Goal: Register for event/course

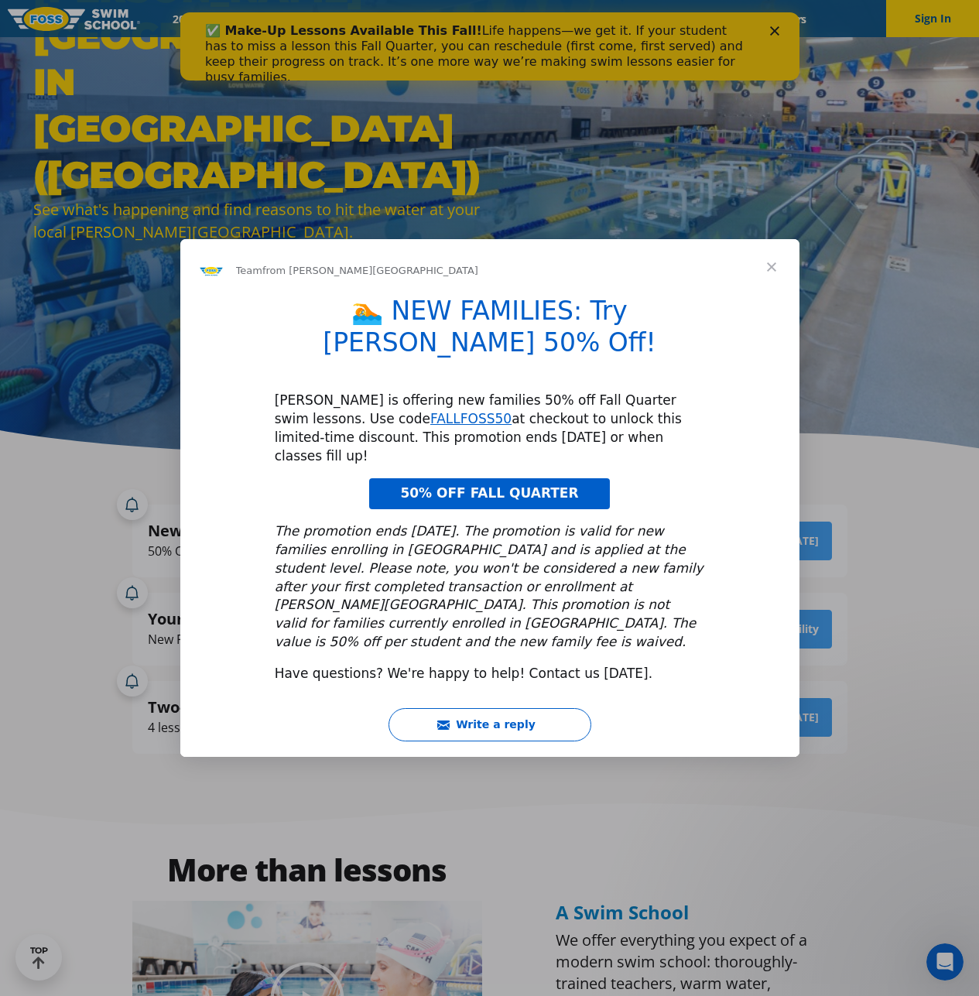
click at [532, 485] on span "50% OFF FALL QUARTER" at bounding box center [489, 492] width 178 height 15
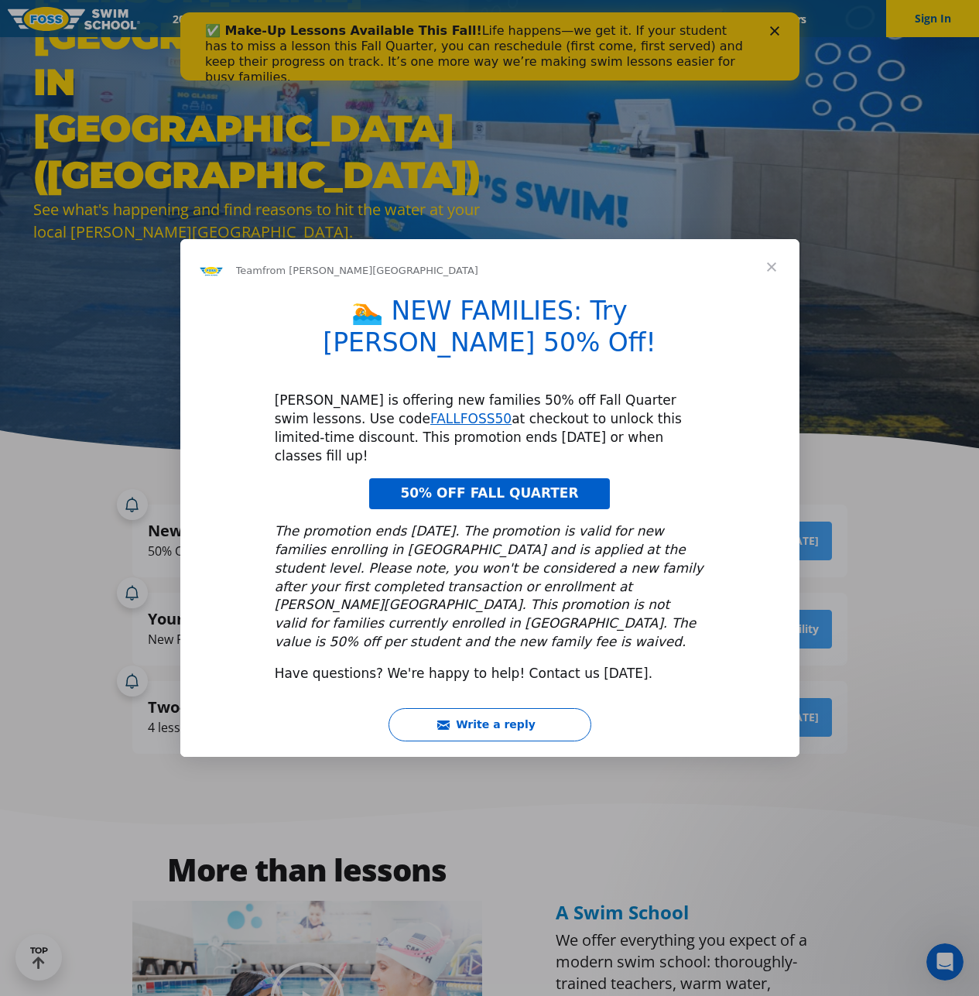
click at [773, 295] on span "Close" at bounding box center [772, 267] width 56 height 56
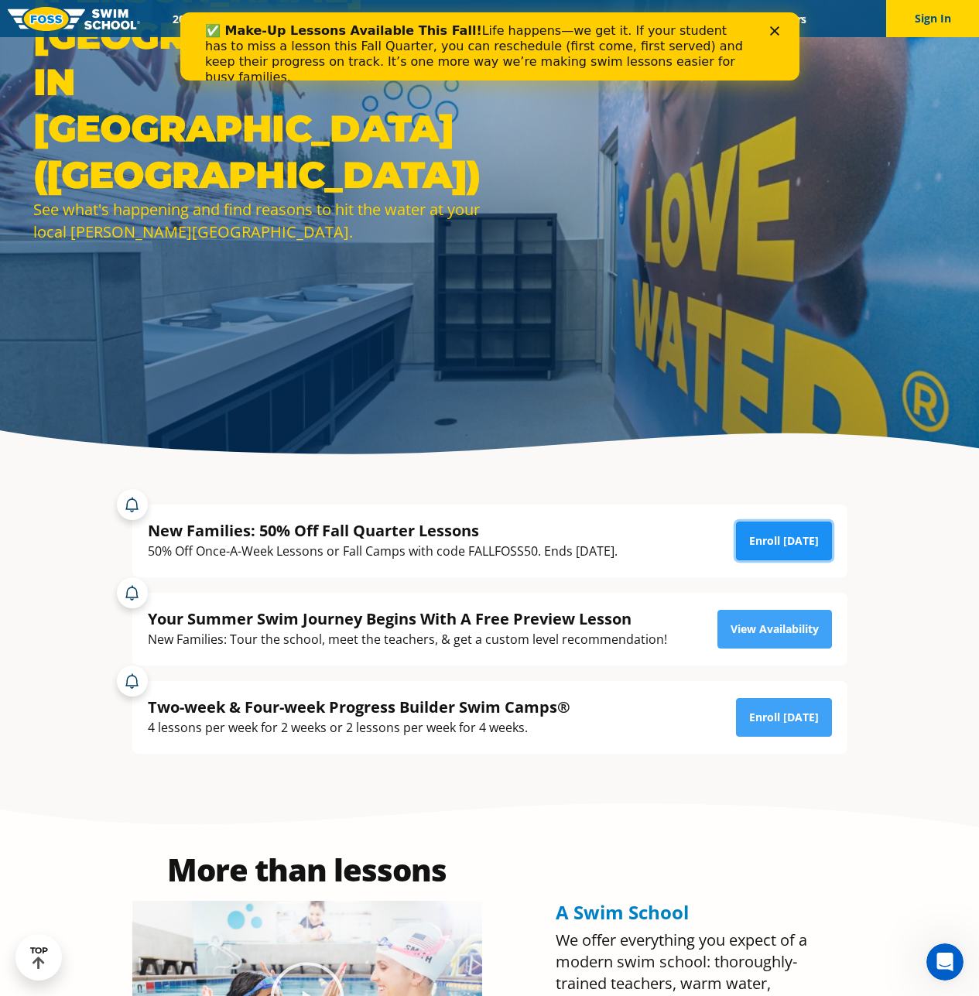
click at [785, 546] on link "Enroll Today" at bounding box center [784, 540] width 96 height 39
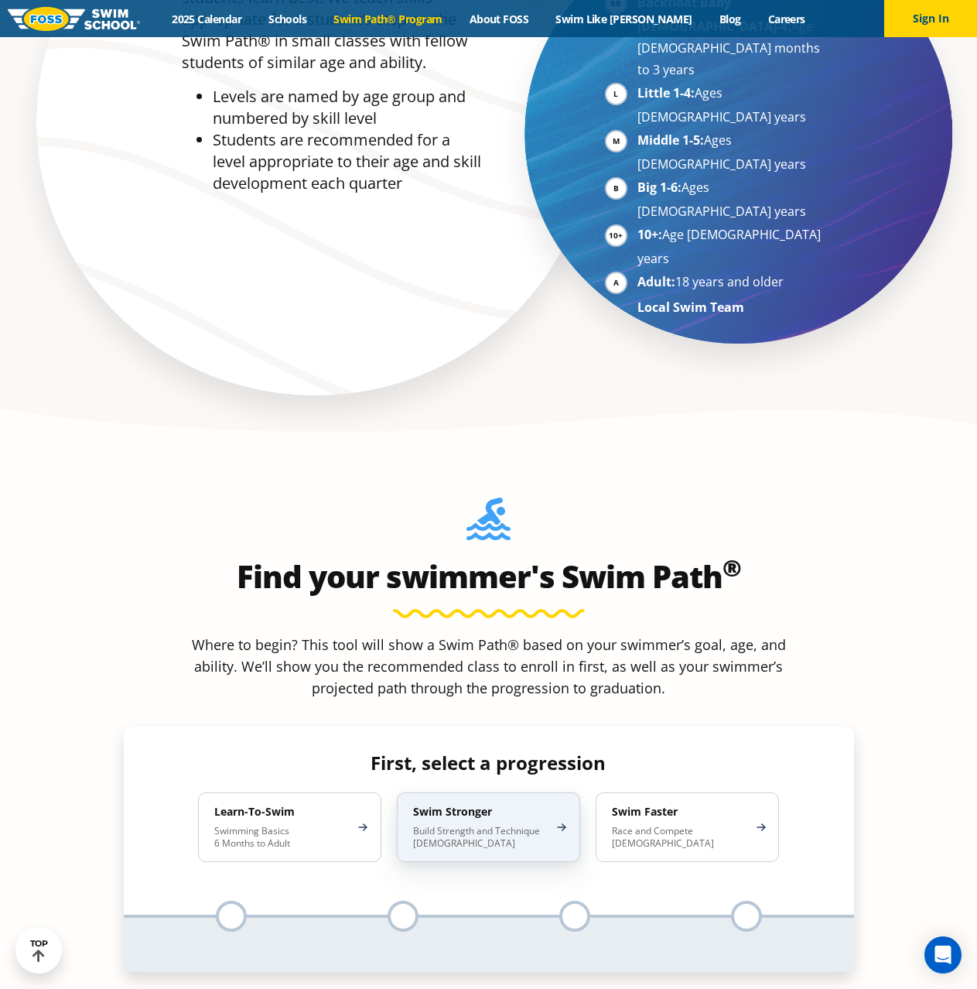
scroll to position [1393, 0]
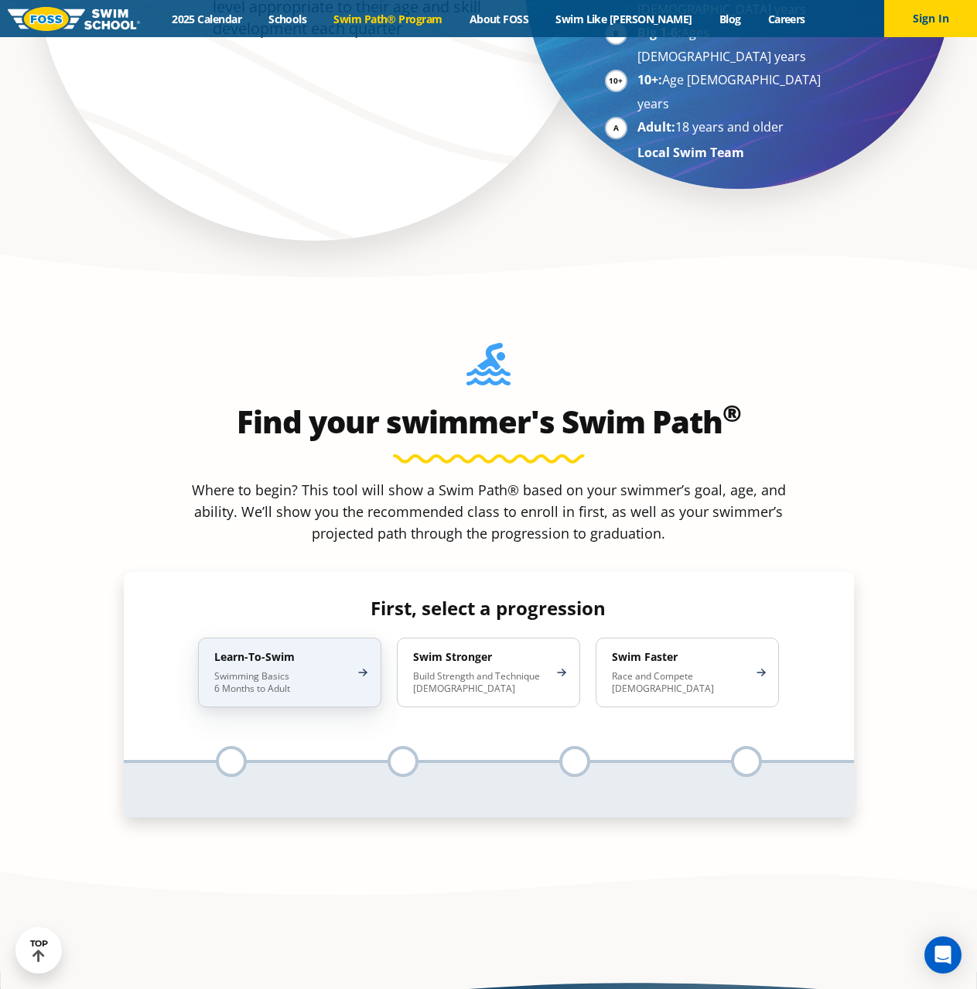
click at [353, 638] on div "Learn-To-Swim Swimming Basics 6 Months to Adult" at bounding box center [289, 673] width 183 height 70
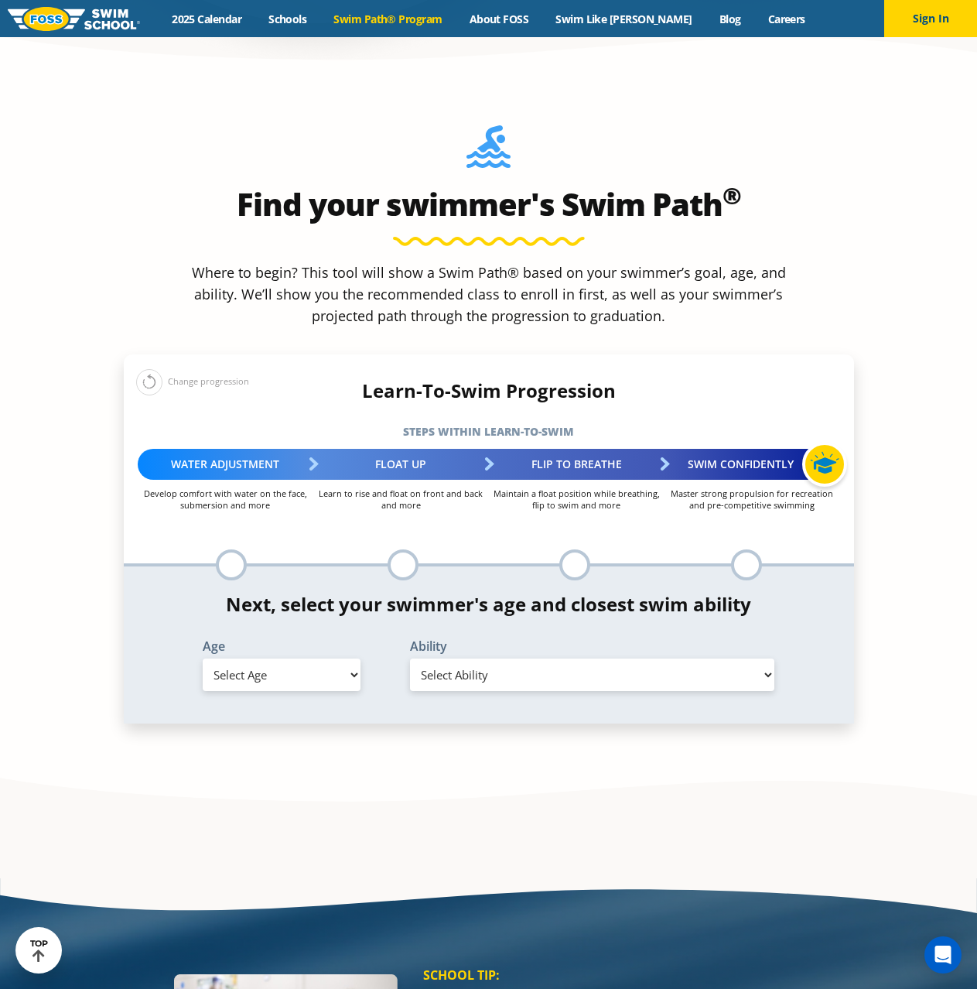
scroll to position [1625, 0]
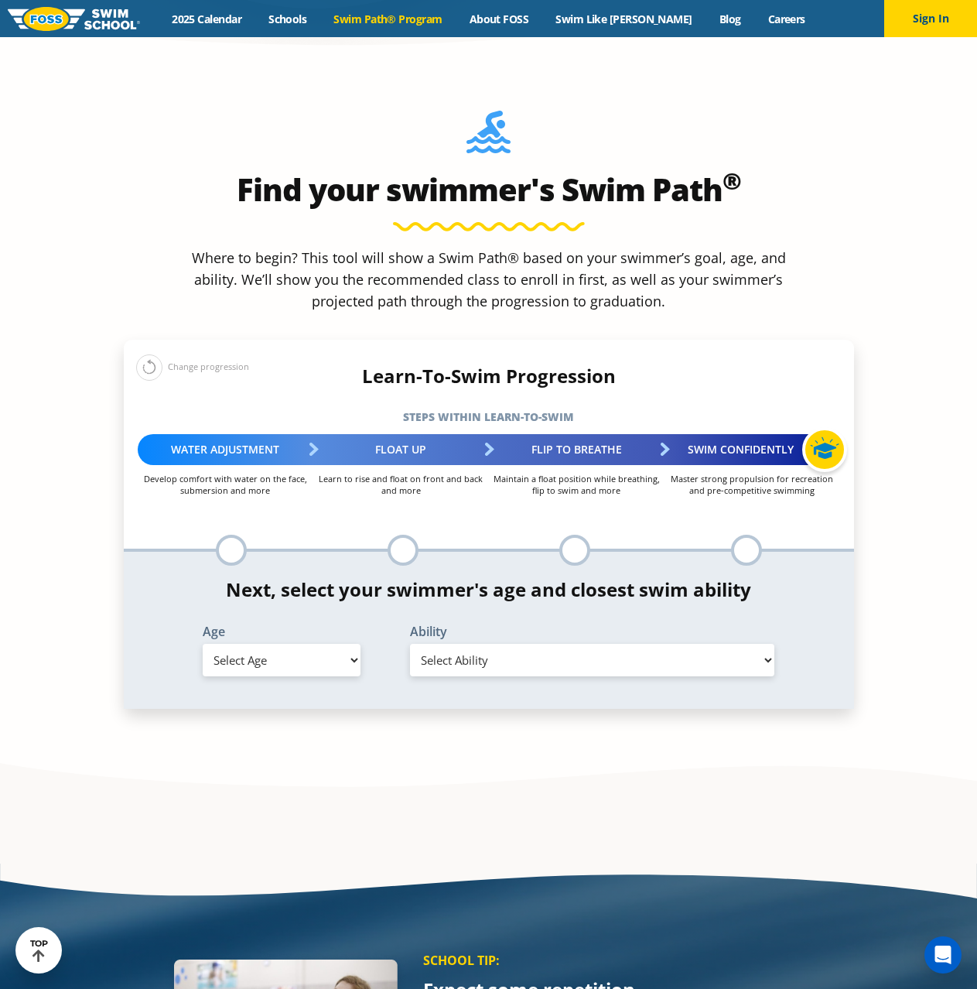
click at [291, 644] on select "Select Age 6 months - 1 year 1 year 2 years 3 years 4 years 5 years 6 years 7 y…" at bounding box center [282, 660] width 158 height 32
select select "4-years"
click at [203, 644] on select "Select Age 6 months - 1 year 1 year 2 years 3 years 4 years 5 years 6 years 7 y…" at bounding box center [282, 660] width 158 height 32
click at [519, 644] on select "Select Ability First in-water experience When in the water, reliant on a life j…" at bounding box center [592, 660] width 365 height 32
click at [410, 644] on select "Select Ability First in-water experience When in the water, reliant on a life j…" at bounding box center [592, 660] width 365 height 32
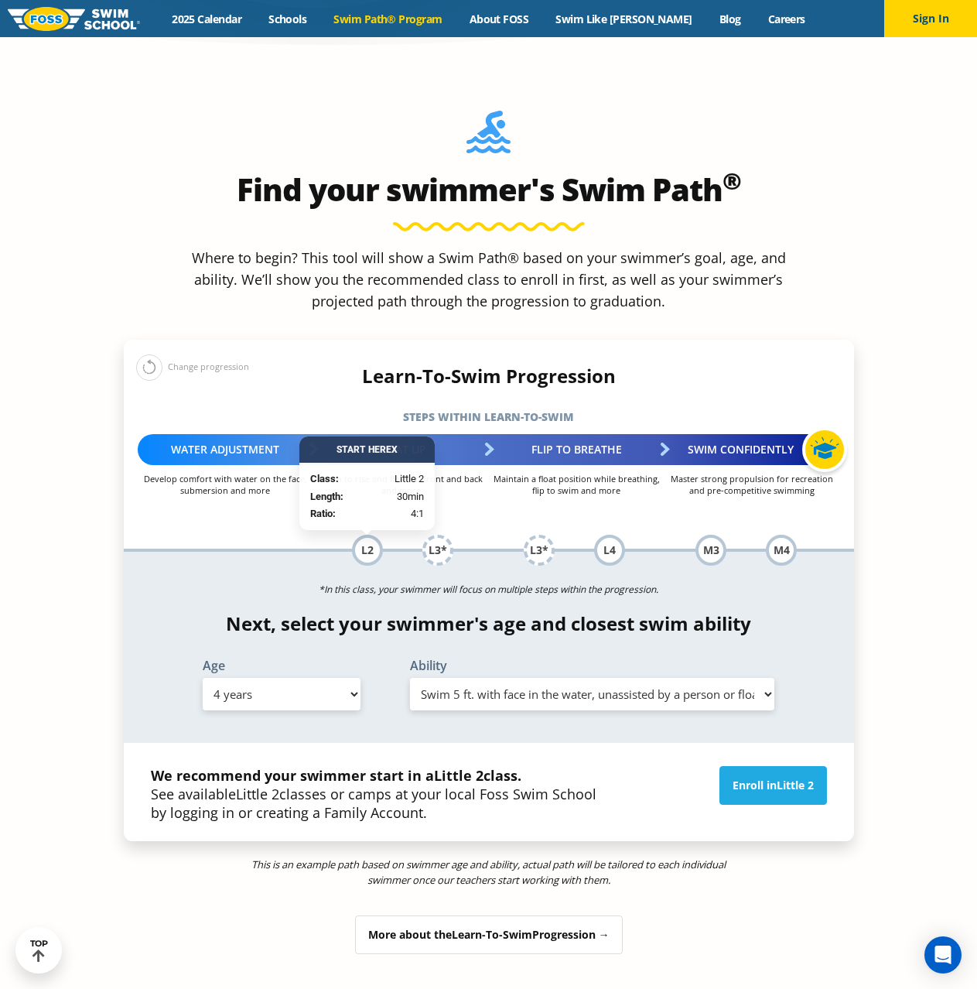
click at [590, 678] on select "Select Ability First in-water experience When in the water, reliant on a life j…" at bounding box center [592, 694] width 365 height 32
click at [410, 678] on select "Select Ability First in-water experience When in the water, reliant on a life j…" at bounding box center [592, 694] width 365 height 32
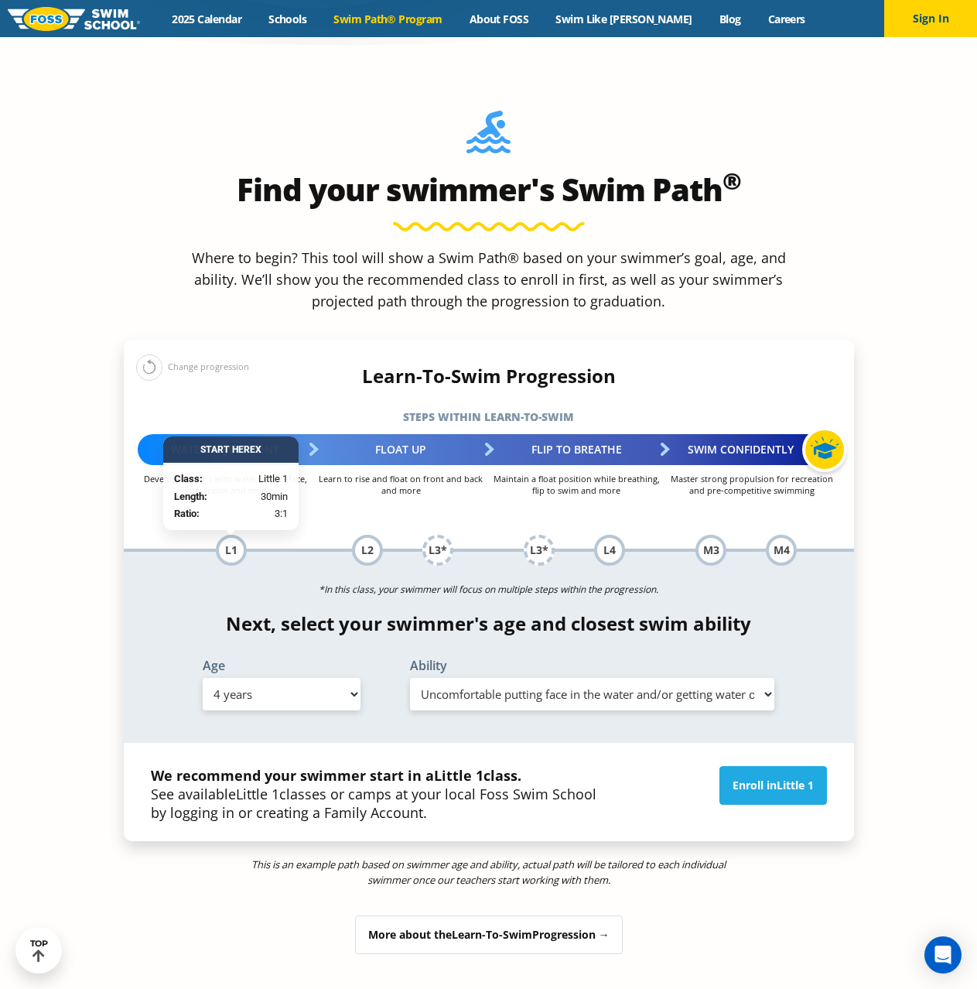
click at [543, 678] on select "Select Ability First in-water experience When in the water, reliant on a life j…" at bounding box center [592, 694] width 365 height 32
click at [410, 678] on select "Select Ability First in-water experience When in the water, reliant on a life j…" at bounding box center [592, 694] width 365 height 32
click at [567, 678] on select "Select Ability First in-water experience When in the water, reliant on a life j…" at bounding box center [592, 694] width 365 height 32
click at [410, 678] on select "Select Ability First in-water experience When in the water, reliant on a life j…" at bounding box center [592, 694] width 365 height 32
click at [659, 678] on select "Select Ability First in-water experience When in the water, reliant on a life j…" at bounding box center [592, 694] width 365 height 32
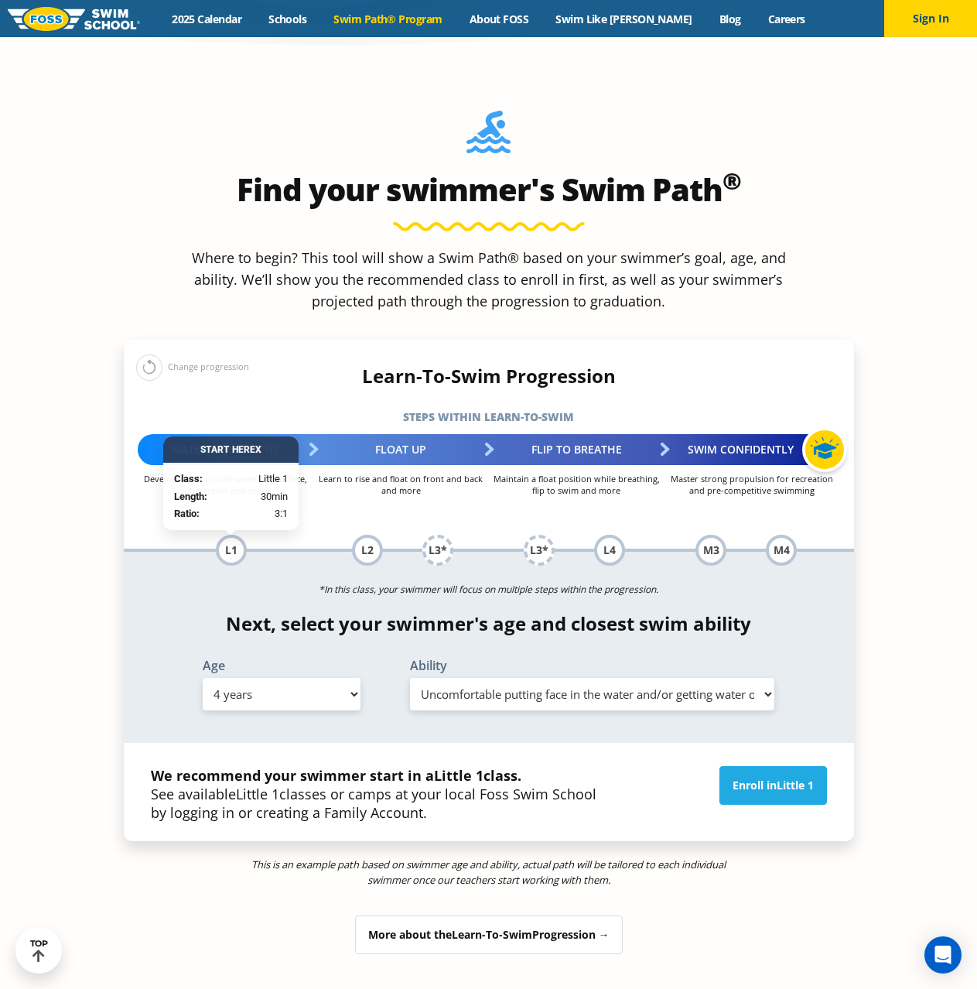
select select "4-years-swim-5-ft-with-face-in-the-water-unassisted-by-a-person-or-floatie"
click at [410, 678] on select "Select Ability First in-water experience When in the water, reliant on a life j…" at bounding box center [592, 694] width 365 height 32
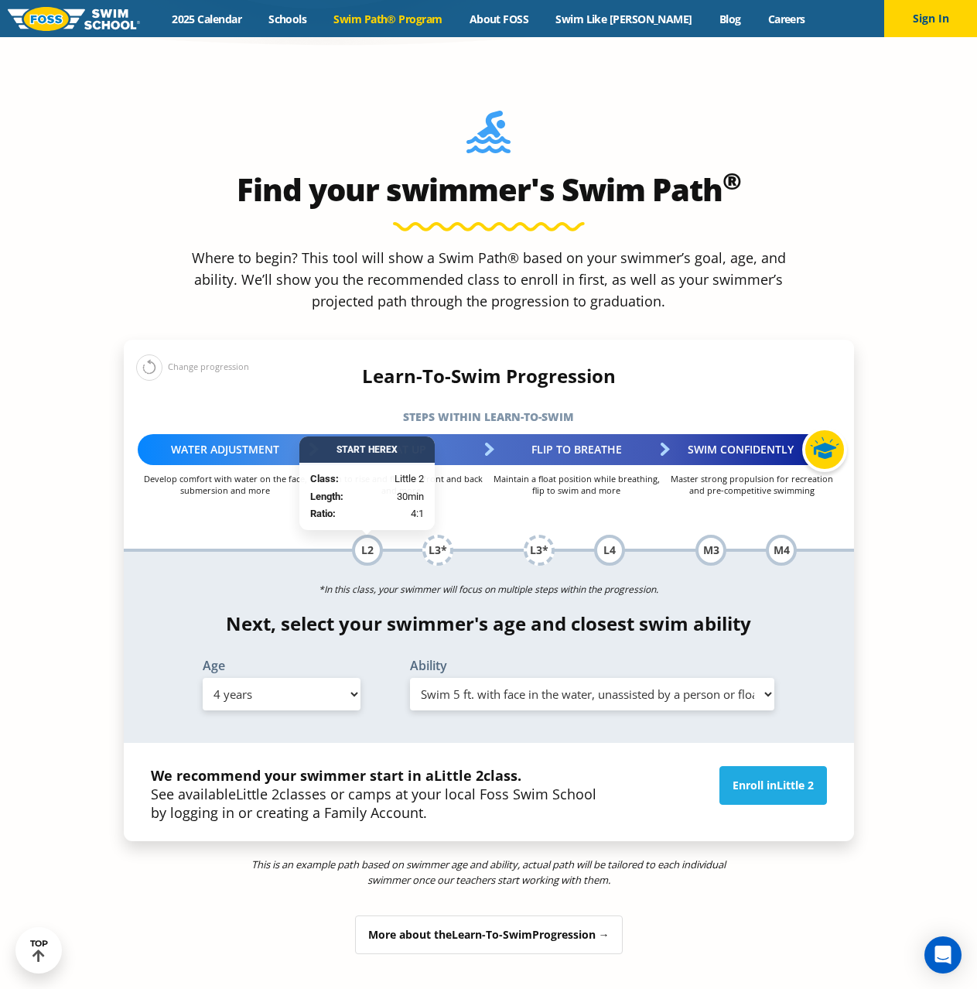
drag, startPoint x: 248, startPoint y: 541, endPoint x: 286, endPoint y: 593, distance: 64.4
click at [248, 659] on label "Age" at bounding box center [282, 665] width 158 height 12
click at [297, 678] on select "Select Age 6 months - 1 year 1 year 2 years 3 years 4 years 5 years 6 years 7 y…" at bounding box center [282, 694] width 158 height 32
select select "2-years"
click at [203, 678] on select "Select Age 6 months - 1 year 1 year 2 years 3 years 4 years 5 years 6 years 7 y…" at bounding box center [282, 694] width 158 height 32
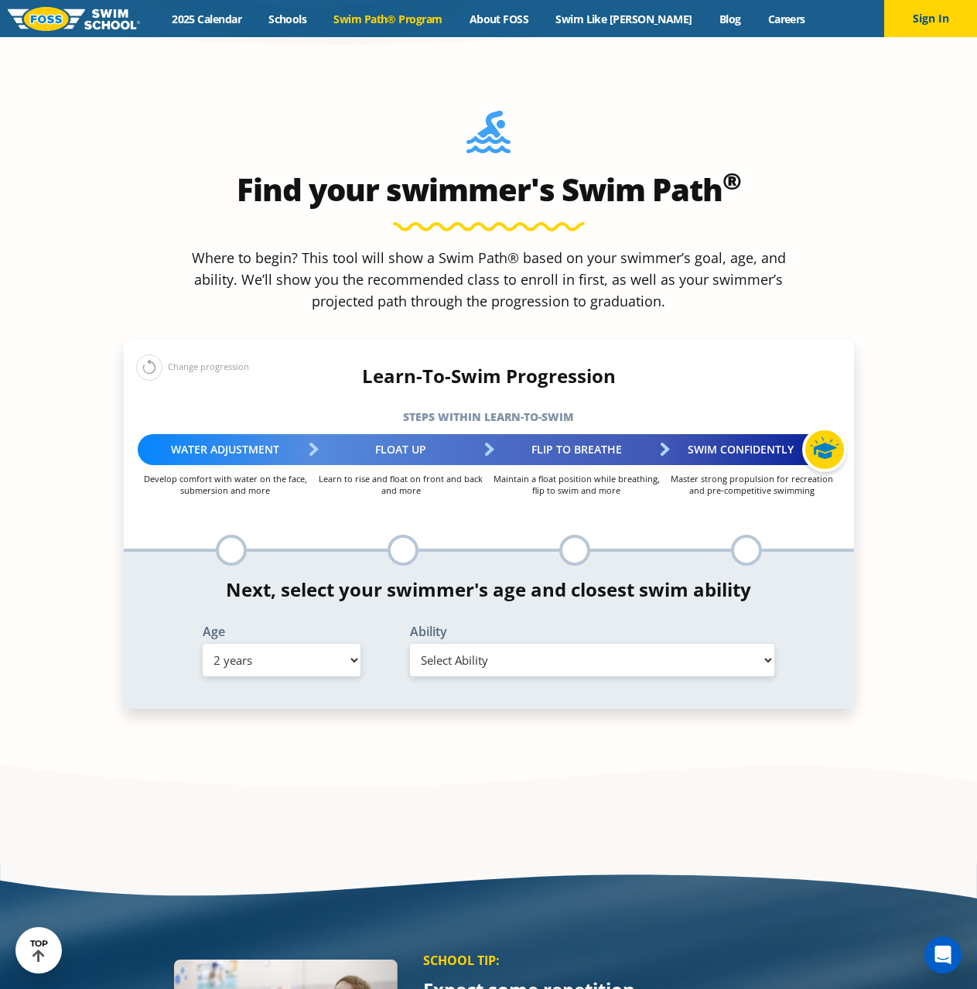
click at [517, 644] on select "Select Ability First in-water experience Comfortable with water poured over the…" at bounding box center [592, 660] width 365 height 32
click at [410, 644] on select "Select Ability First in-water experience Comfortable with water poured over the…" at bounding box center [592, 660] width 365 height 32
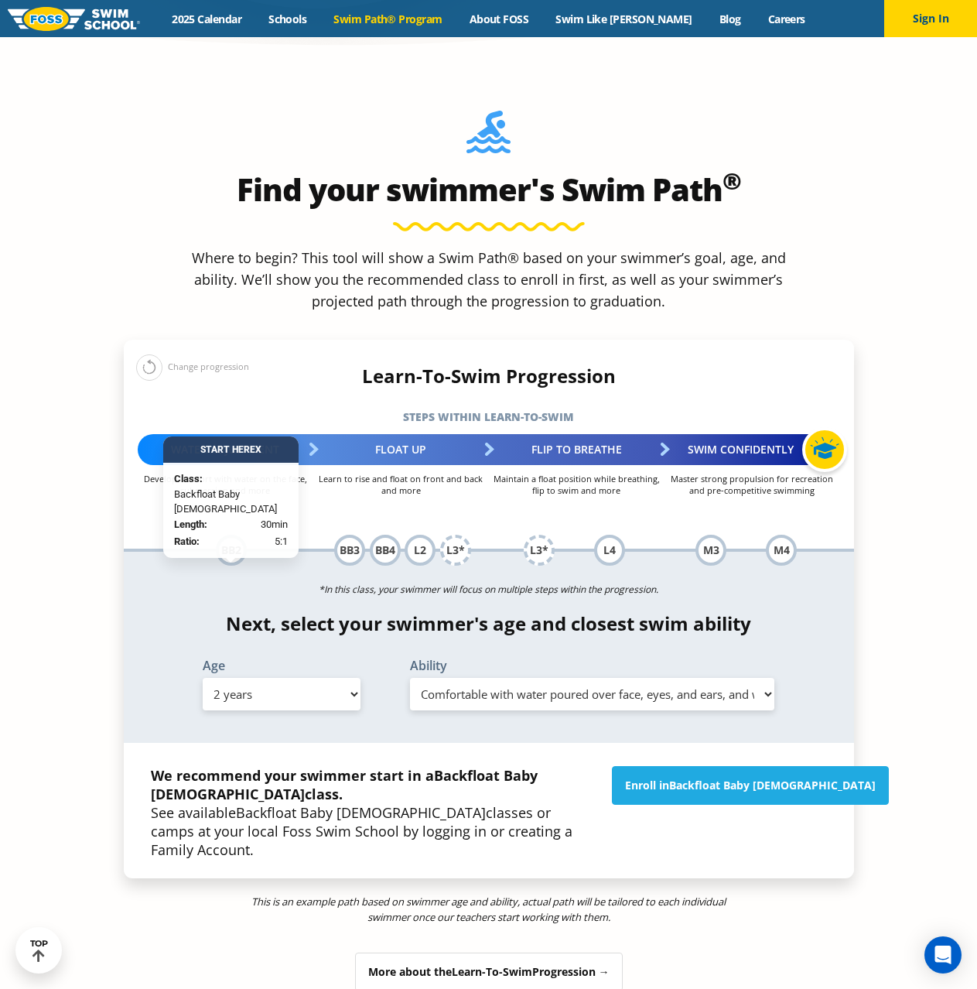
click at [460, 678] on select "Select Ability First in-water experience Comfortable with water poured over the…" at bounding box center [592, 694] width 365 height 32
click at [410, 678] on select "Select Ability First in-water experience Comfortable with water poured over the…" at bounding box center [592, 694] width 365 height 32
click at [521, 678] on select "Select Ability First in-water experience Comfortable with water poured over the…" at bounding box center [592, 694] width 365 height 32
select select "2-years-first-in-water-experience"
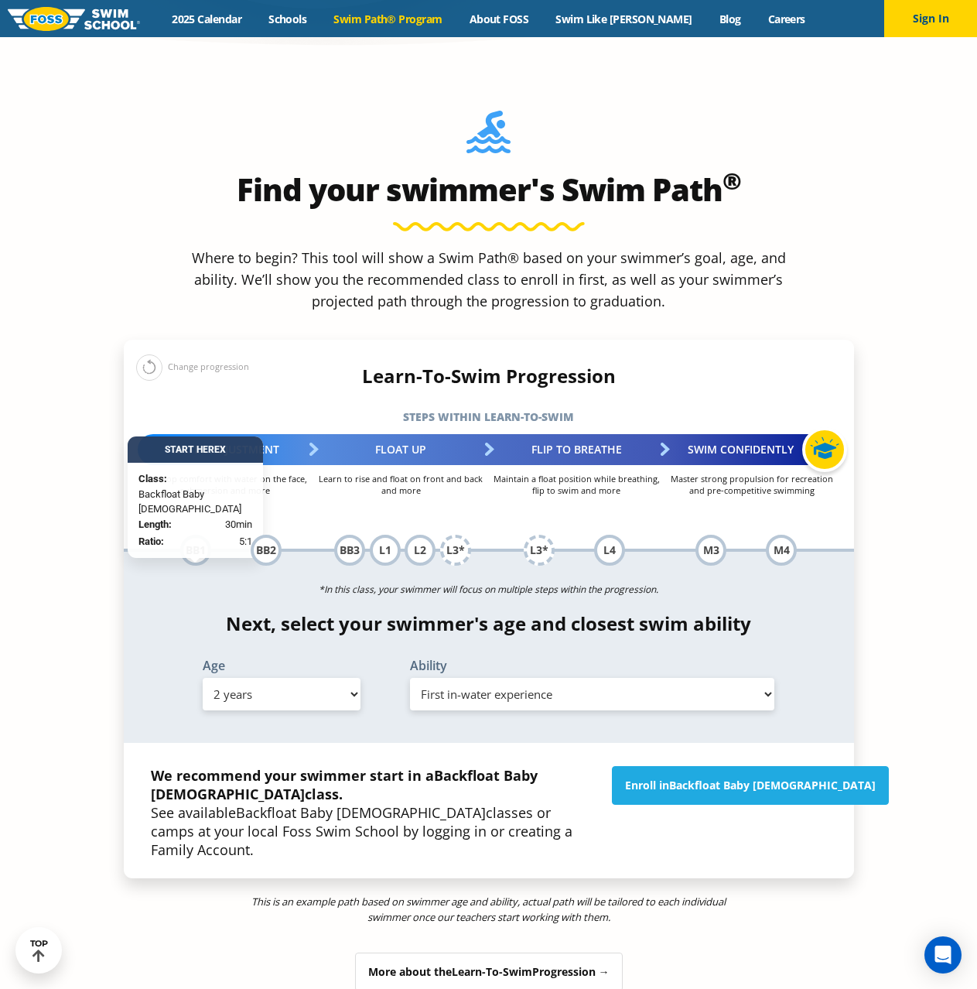
click at [410, 678] on select "Select Ability First in-water experience Comfortable with water poured over the…" at bounding box center [592, 694] width 365 height 32
click at [901, 535] on section "Find your swimmer's Swim Path ® Where to begin? This tool will show a Swim Path…" at bounding box center [488, 568] width 977 height 1024
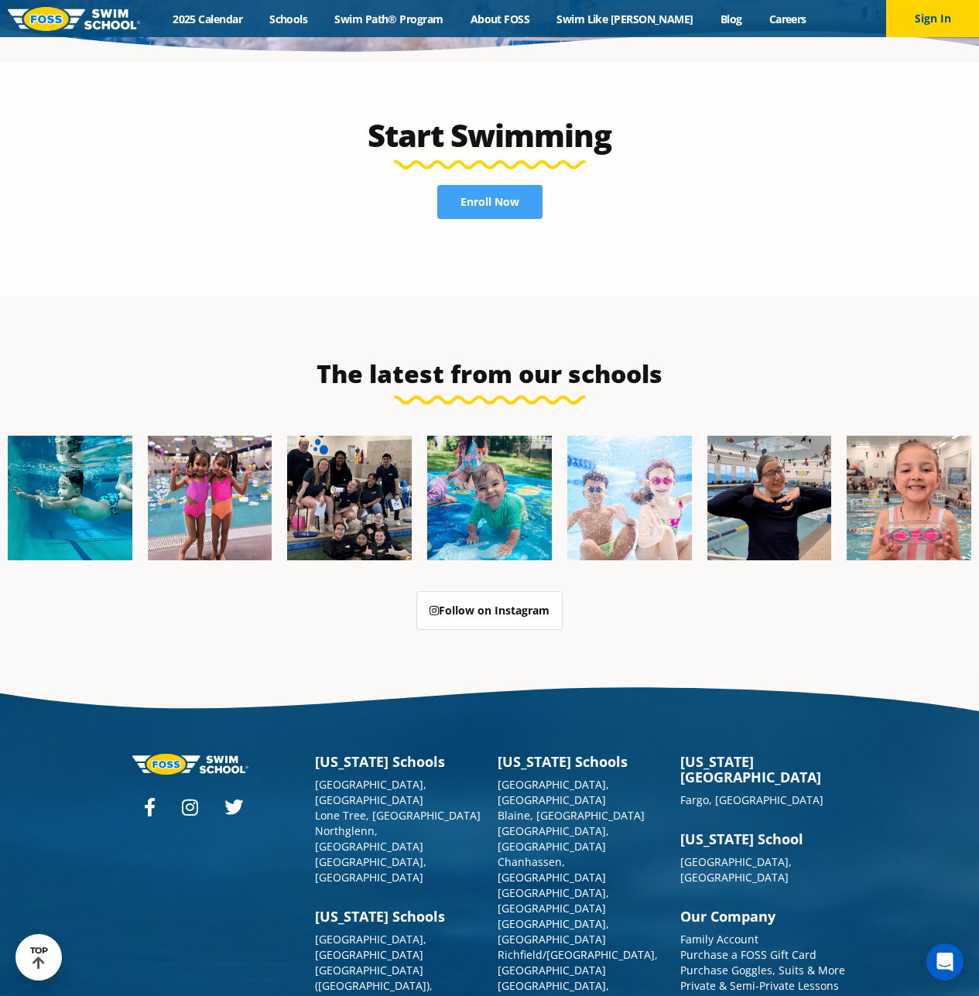
scroll to position [3898, 0]
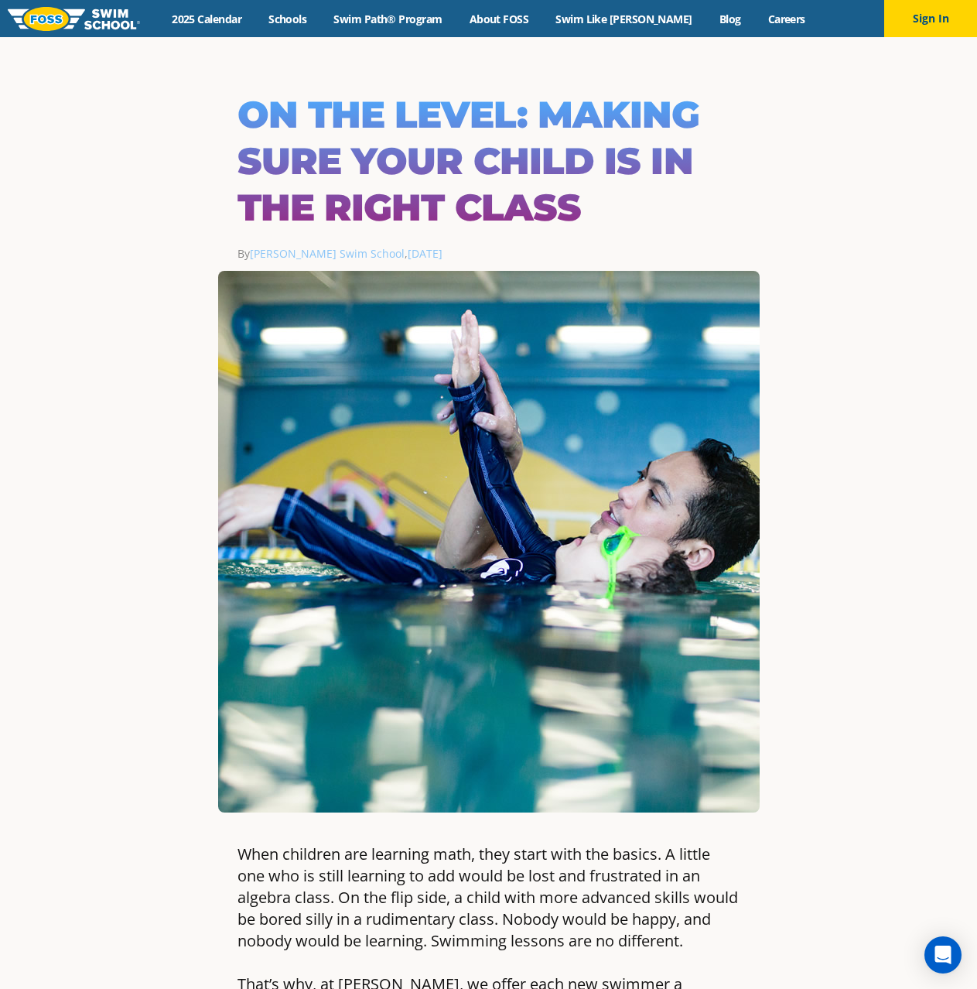
click at [65, 11] on img at bounding box center [74, 19] width 132 height 24
click at [716, 112] on h1 "On the Level: Making Sure Your Child is in the Right Class" at bounding box center [489, 160] width 503 height 139
click at [943, 23] on button "Sign In" at bounding box center [930, 18] width 93 height 37
